Goal: Navigation & Orientation: Find specific page/section

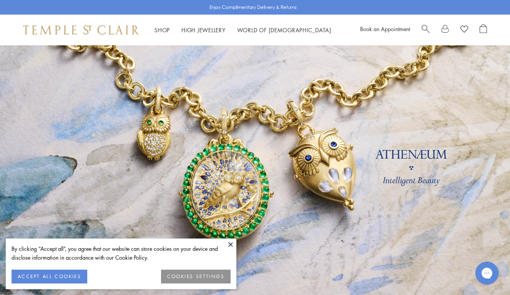
scroll to position [80, 0]
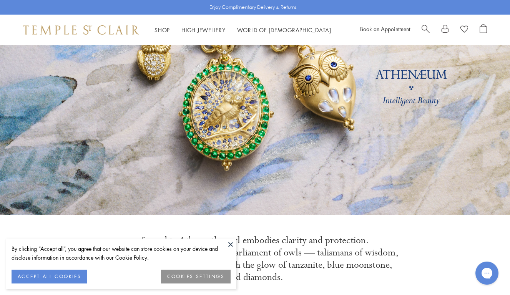
click at [321, 141] on link at bounding box center [255, 90] width 510 height 250
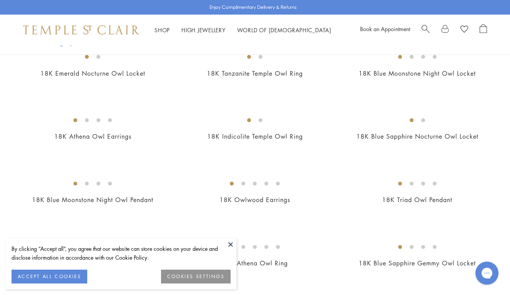
scroll to position [205, 0]
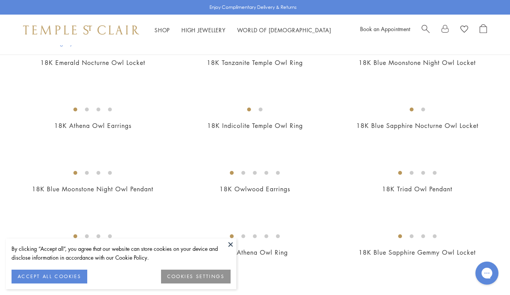
click at [229, 244] on button at bounding box center [231, 245] width 12 height 12
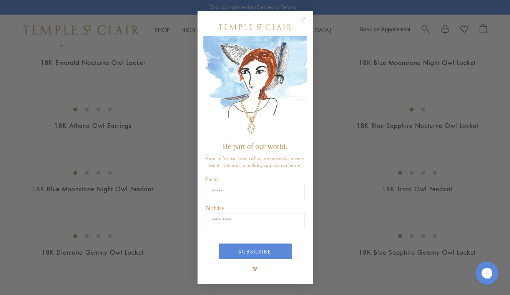
click at [310, 22] on button "Close dialog" at bounding box center [308, 23] width 10 height 10
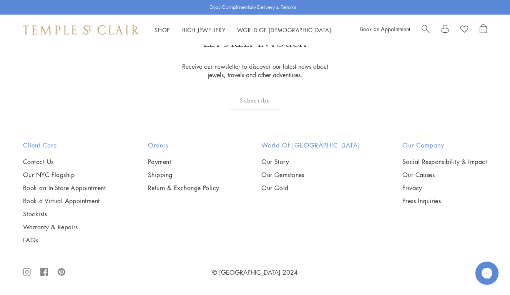
scroll to position [1406, 0]
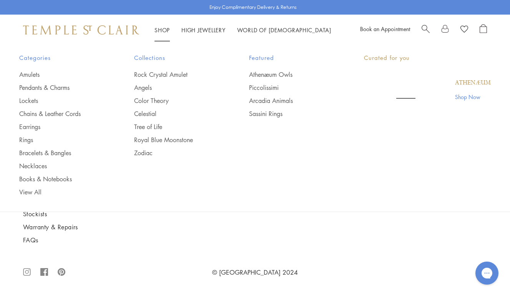
click at [163, 30] on link "Shop Shop" at bounding box center [161, 30] width 15 height 8
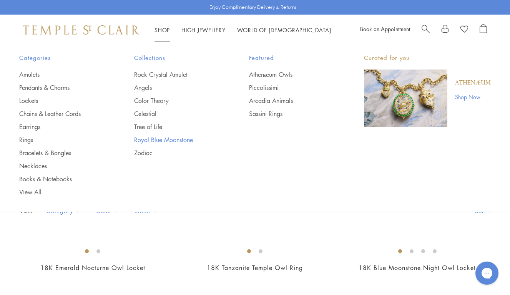
click at [160, 139] on link "Royal Blue Moonstone" at bounding box center [176, 140] width 84 height 8
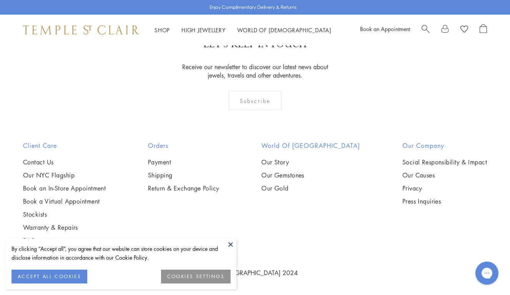
scroll to position [3643, 0]
